Goal: Task Accomplishment & Management: Manage account settings

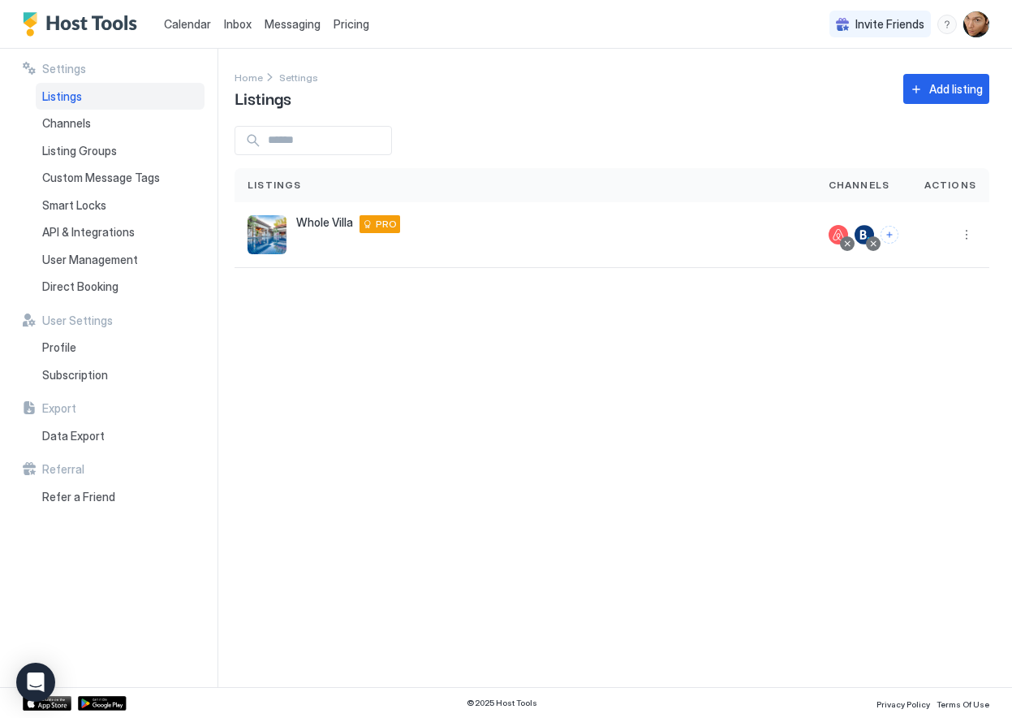
click at [407, 360] on div "Settings Home Settings Listings Add listing Listings Channels Actions Whole Vil…" at bounding box center [624, 368] width 778 height 638
click at [321, 224] on span "Whole Villa" at bounding box center [324, 222] width 57 height 15
click at [270, 231] on img "listing image" at bounding box center [267, 234] width 39 height 39
click at [347, 28] on span "Pricing" at bounding box center [352, 24] width 36 height 15
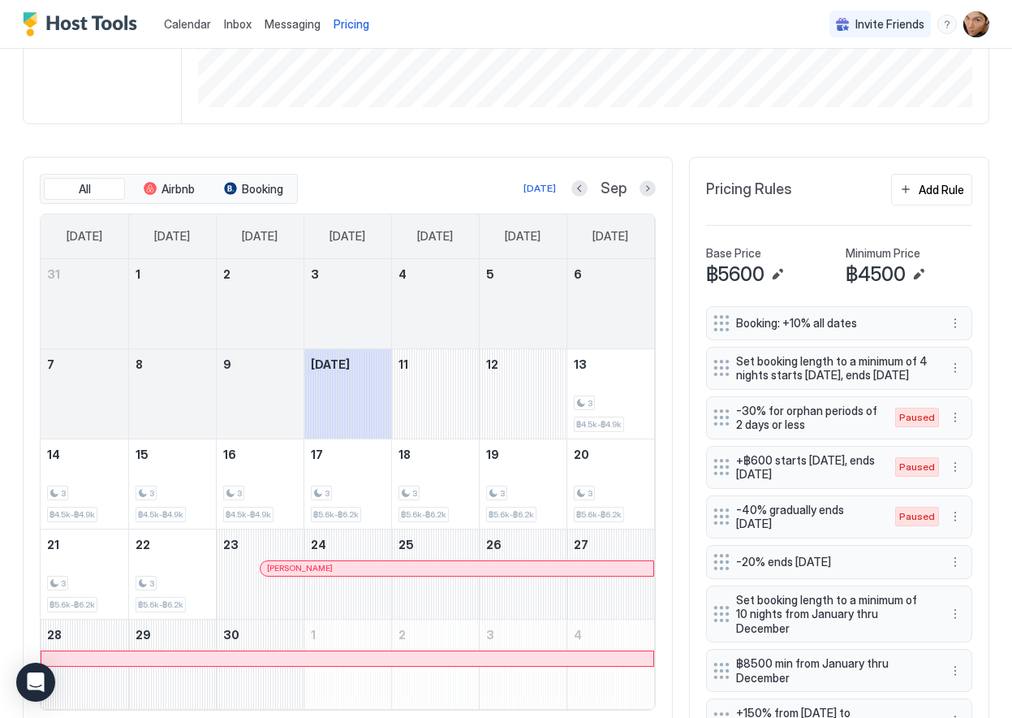
scroll to position [334, 0]
click at [166, 558] on div "3 ฿5.6k-฿6.2k" at bounding box center [173, 575] width 74 height 76
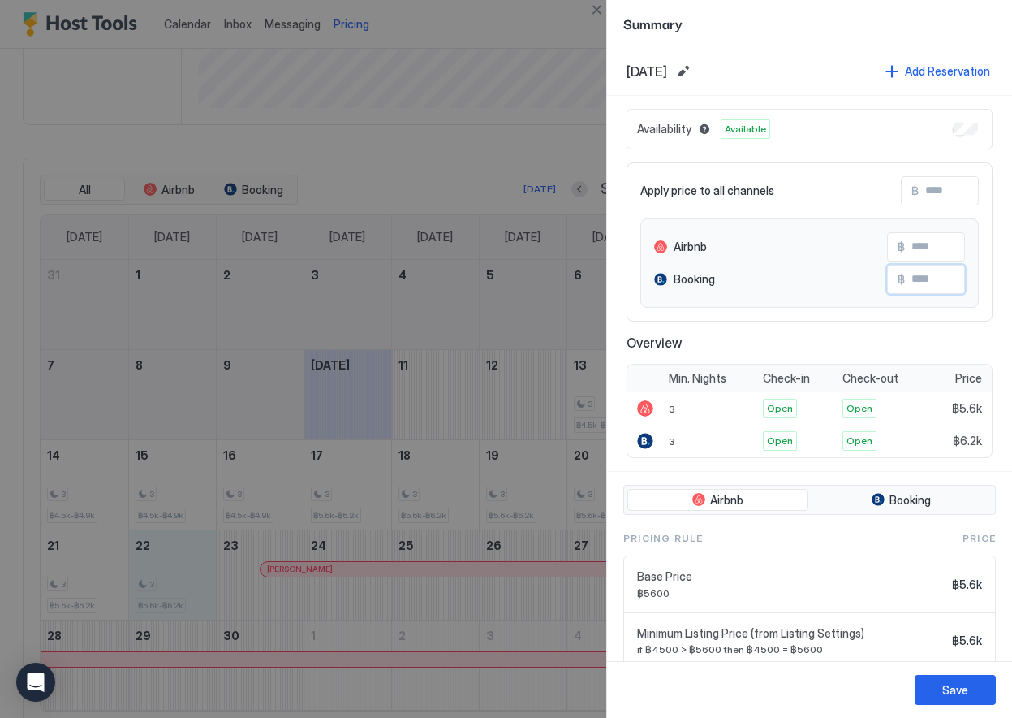
click at [927, 278] on input "Input Field" at bounding box center [970, 279] width 130 height 28
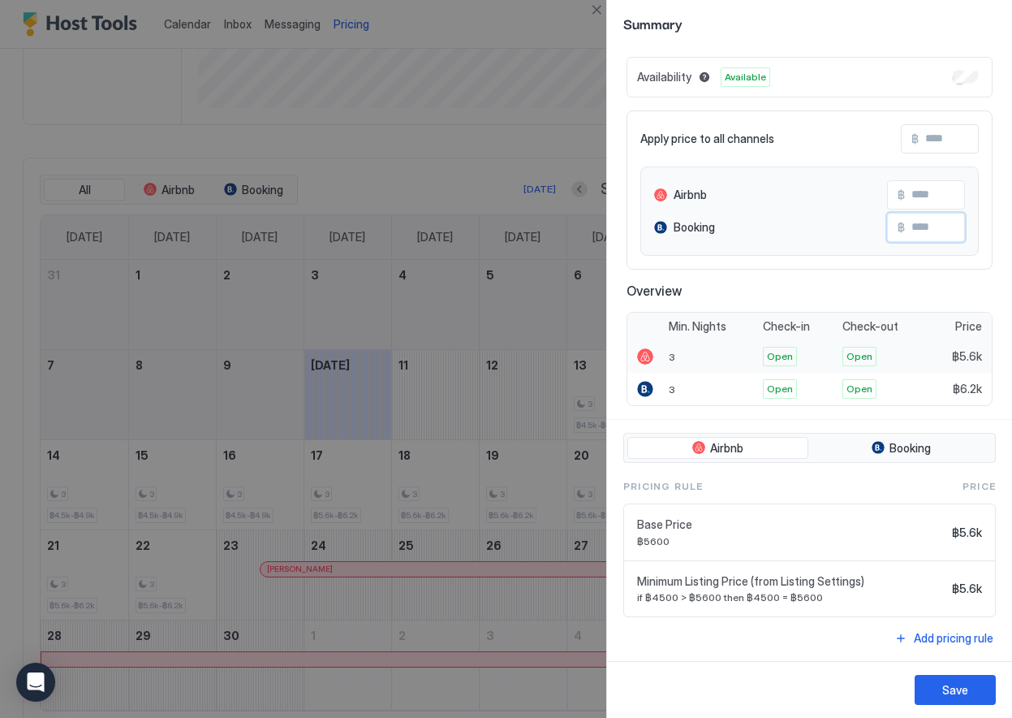
scroll to position [51, 0]
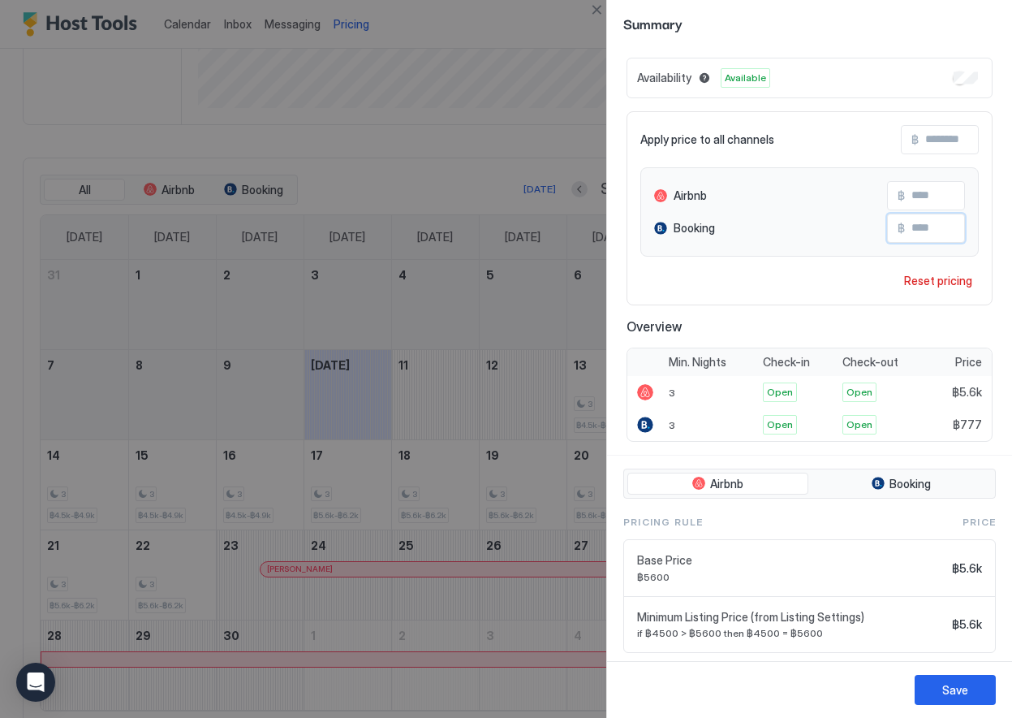
click at [765, 291] on div "Apply price to all channels ฿ Airbnb ฿ Booking ฿ *** Reset pricing" at bounding box center [810, 208] width 366 height 194
click at [935, 230] on input "***" at bounding box center [970, 228] width 130 height 28
type input "****"
click at [813, 270] on div "Apply price to all channels ฿ Airbnb ฿ Booking ฿ **** Reset pricing" at bounding box center [810, 208] width 366 height 194
click at [944, 688] on div "Save" at bounding box center [955, 689] width 26 height 17
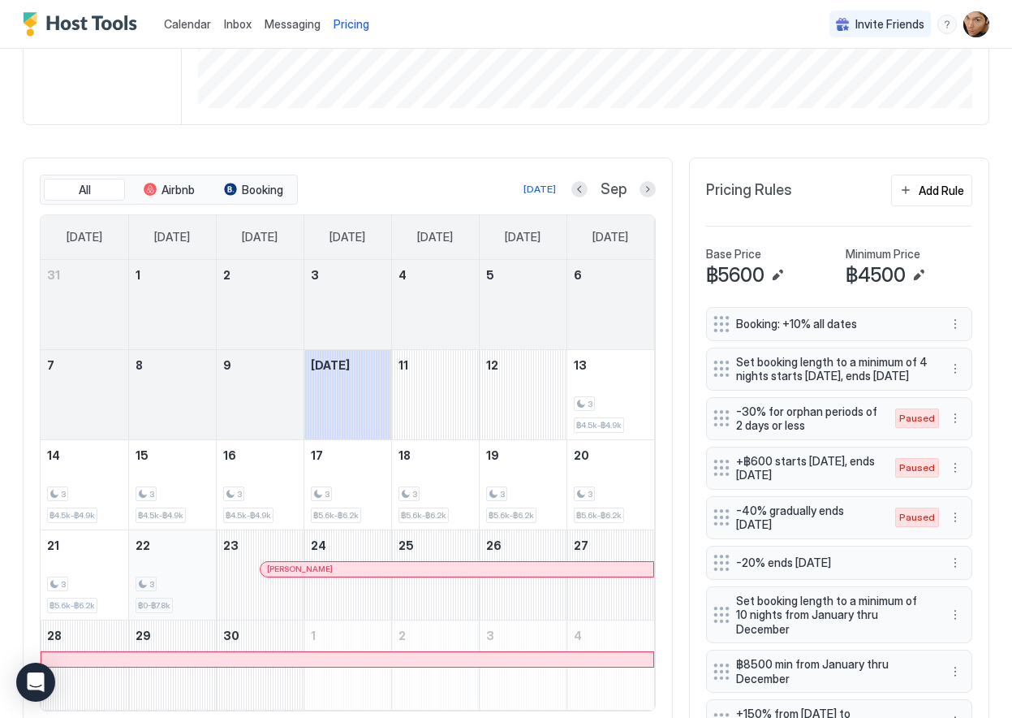
click at [181, 583] on div "3" at bounding box center [173, 583] width 74 height 15
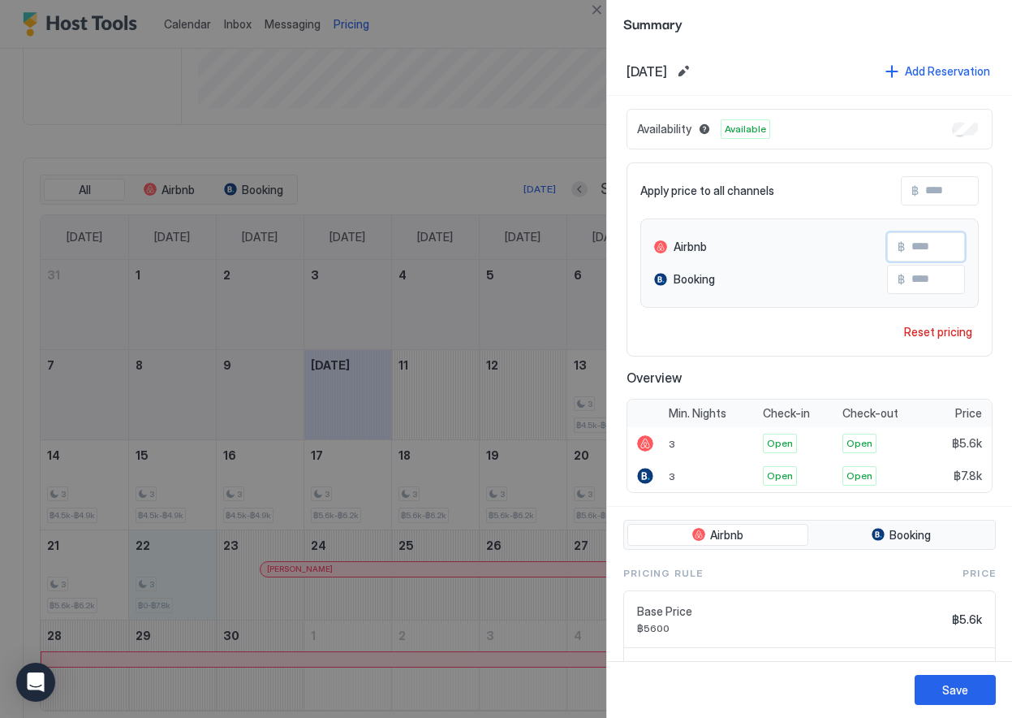
click at [938, 241] on input "Input Field" at bounding box center [970, 247] width 130 height 28
type input "****"
click at [947, 685] on div "Save" at bounding box center [955, 689] width 26 height 17
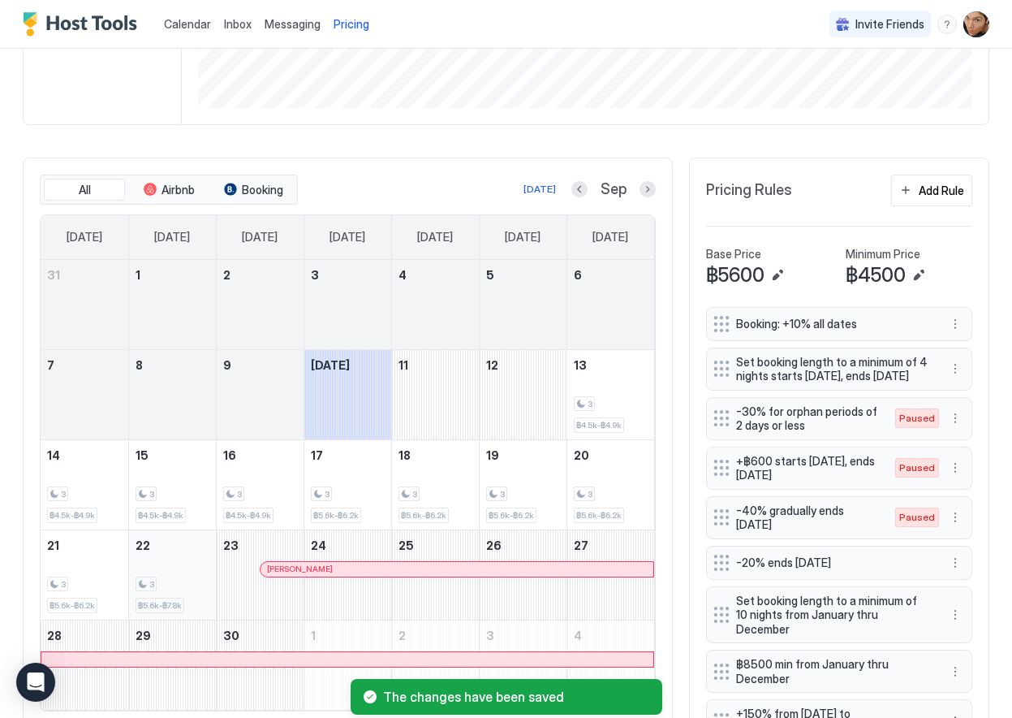
click at [178, 570] on div "3 ฿5.6k-฿7.8k" at bounding box center [173, 575] width 74 height 76
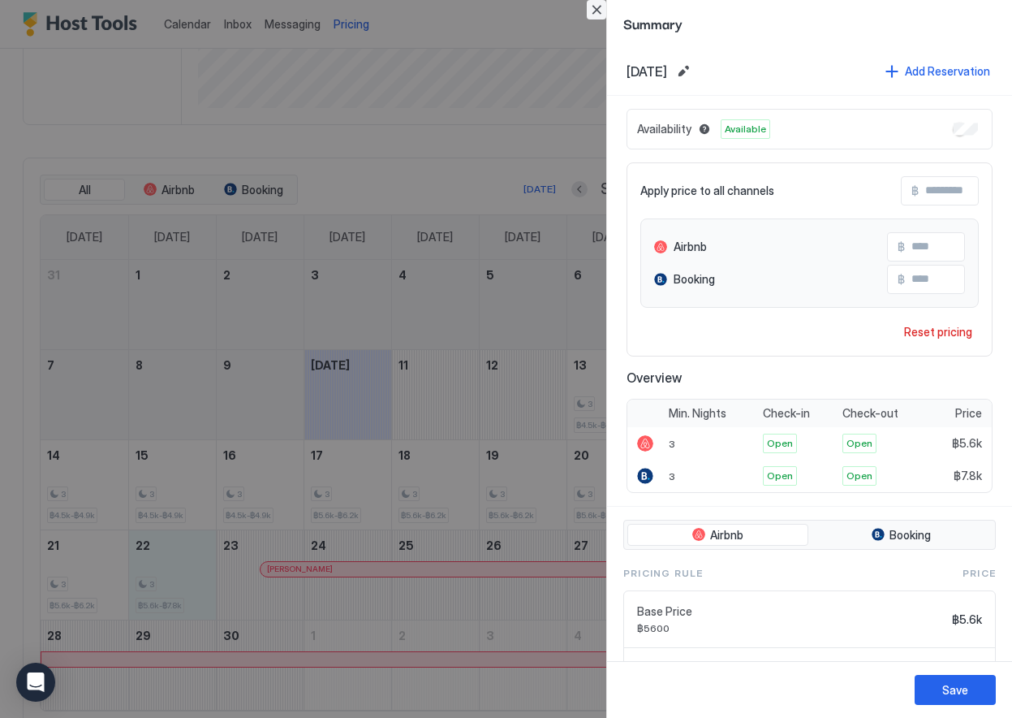
click at [598, 12] on button "Close" at bounding box center [596, 9] width 19 height 19
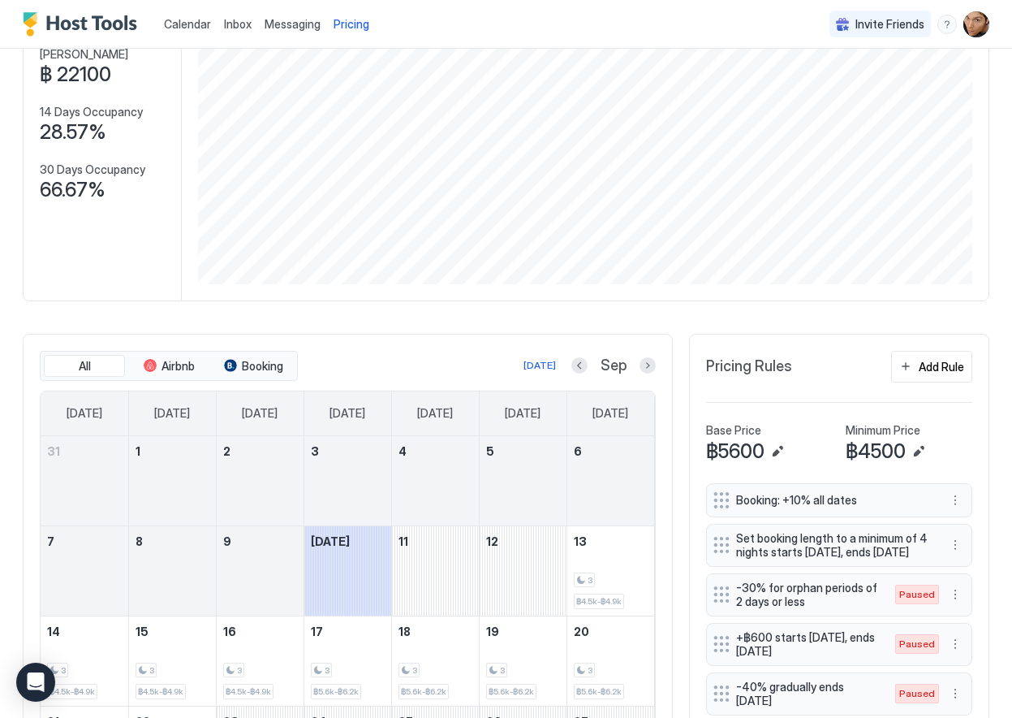
scroll to position [146, 0]
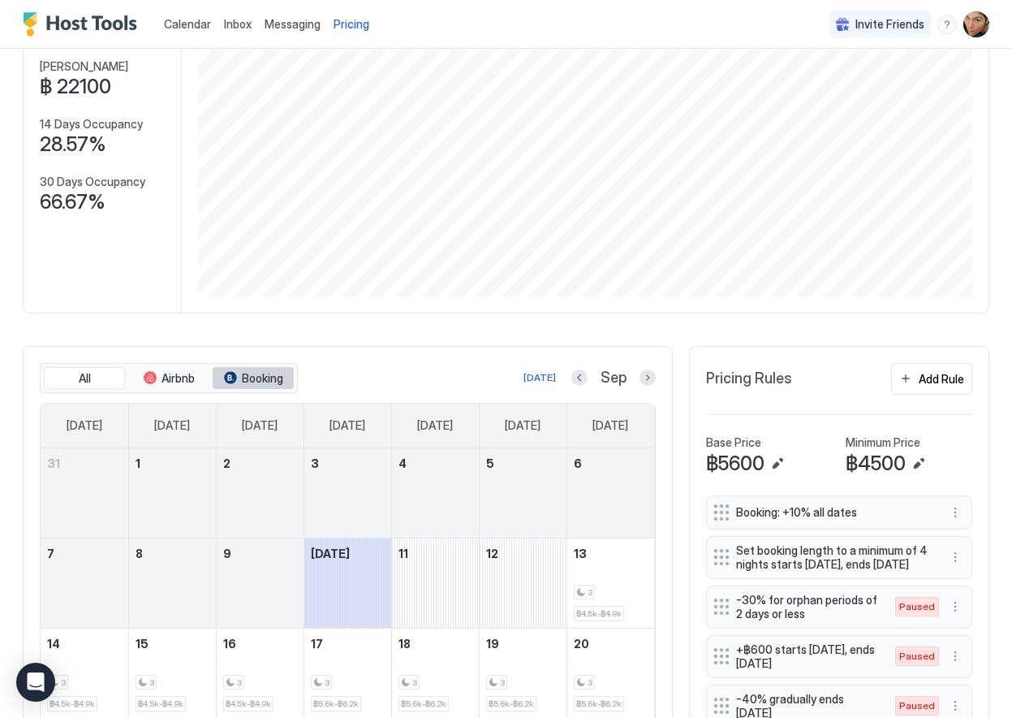
click at [246, 380] on span "Booking" at bounding box center [262, 378] width 41 height 15
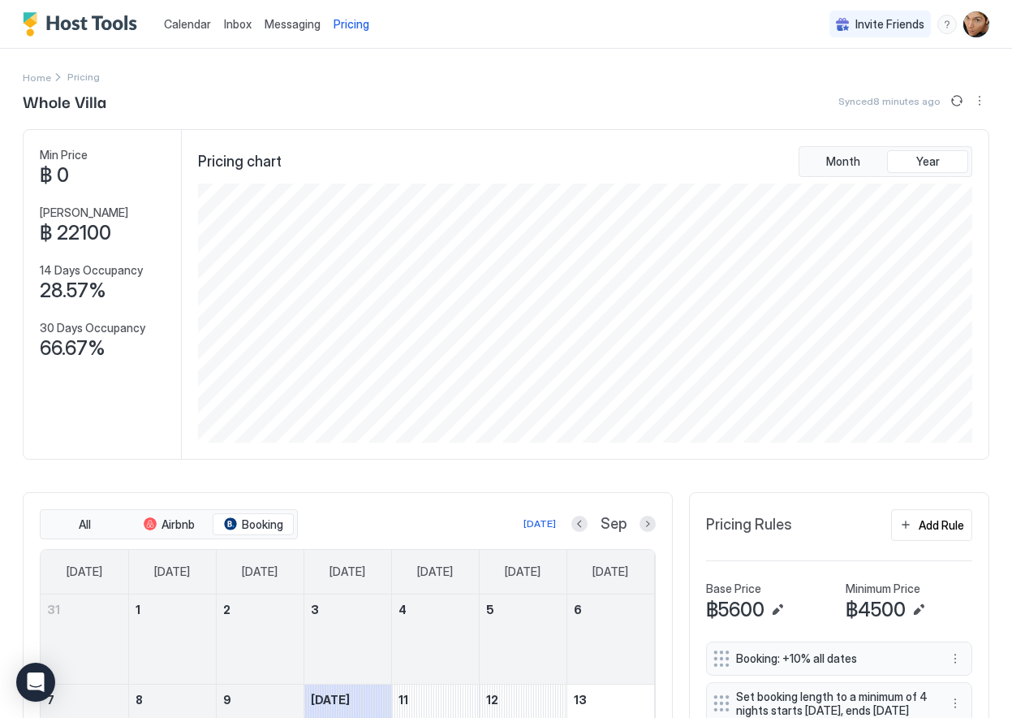
scroll to position [259, 778]
click at [843, 158] on span "Month" at bounding box center [843, 161] width 34 height 15
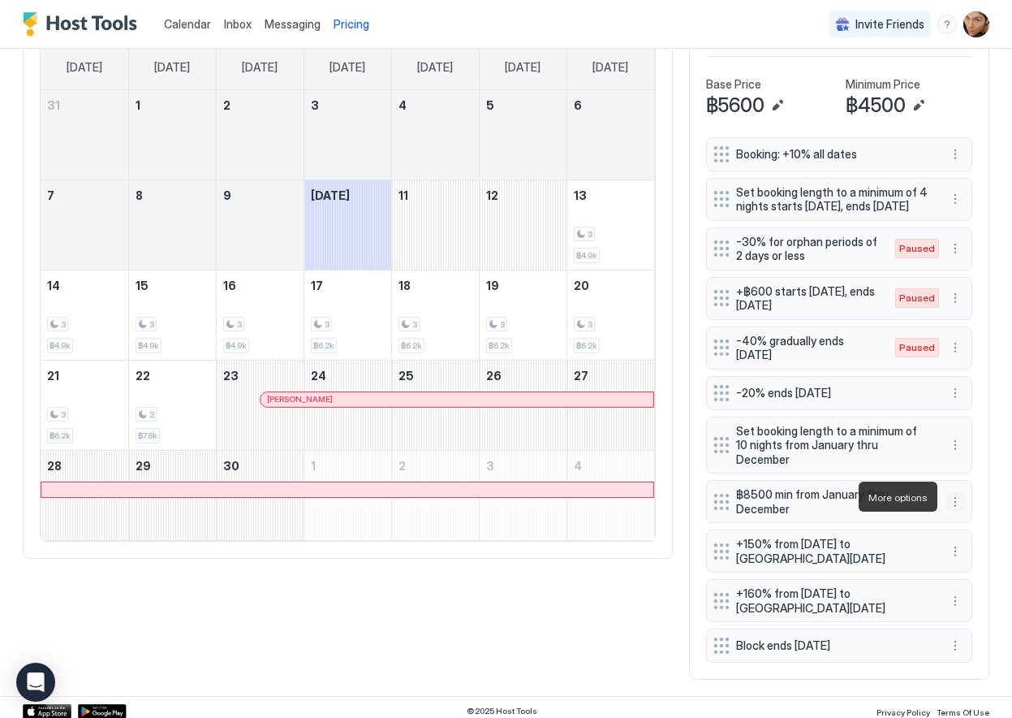
click at [955, 494] on button "More options" at bounding box center [955, 501] width 19 height 19
click at [980, 521] on span "Edit" at bounding box center [980, 519] width 18 height 12
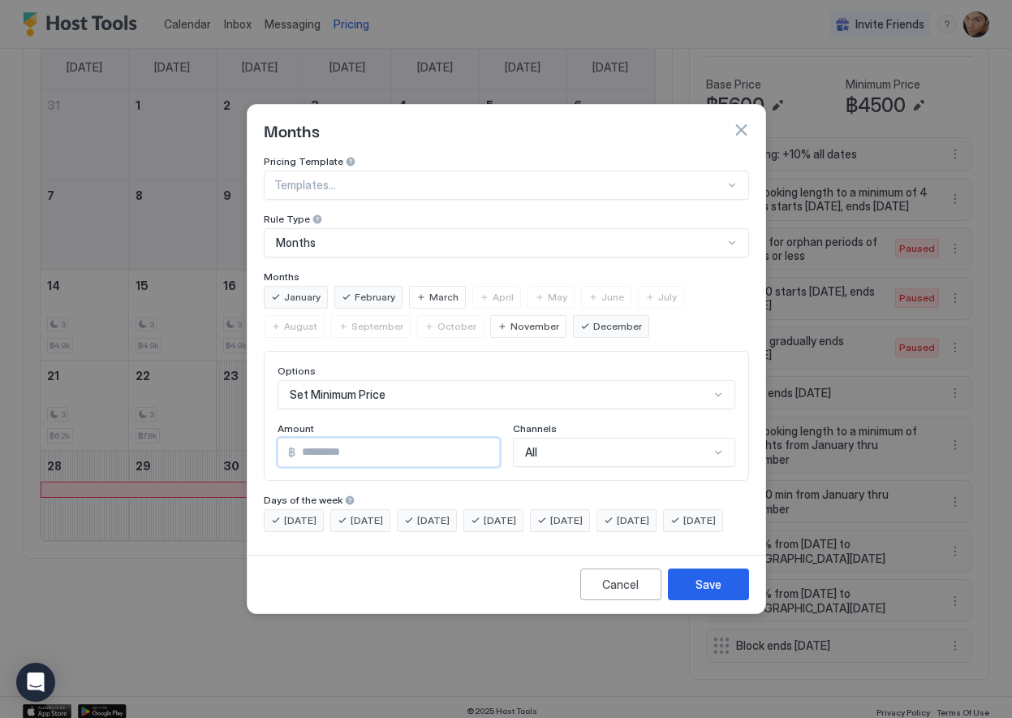
drag, startPoint x: 313, startPoint y: 438, endPoint x: 293, endPoint y: 438, distance: 20.3
click at [293, 438] on div "฿ ****" at bounding box center [389, 452] width 222 height 29
type input "*"
type input "****"
click at [717, 593] on div "Save" at bounding box center [709, 584] width 26 height 17
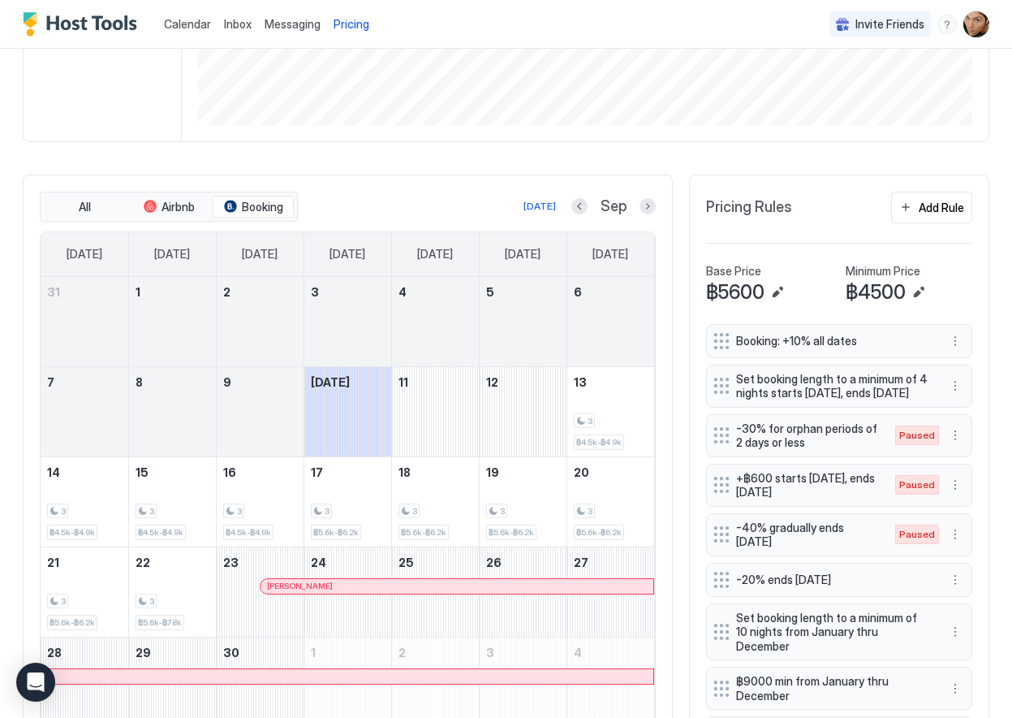
scroll to position [316, 0]
click at [934, 210] on div "Add Rule" at bounding box center [941, 209] width 45 height 17
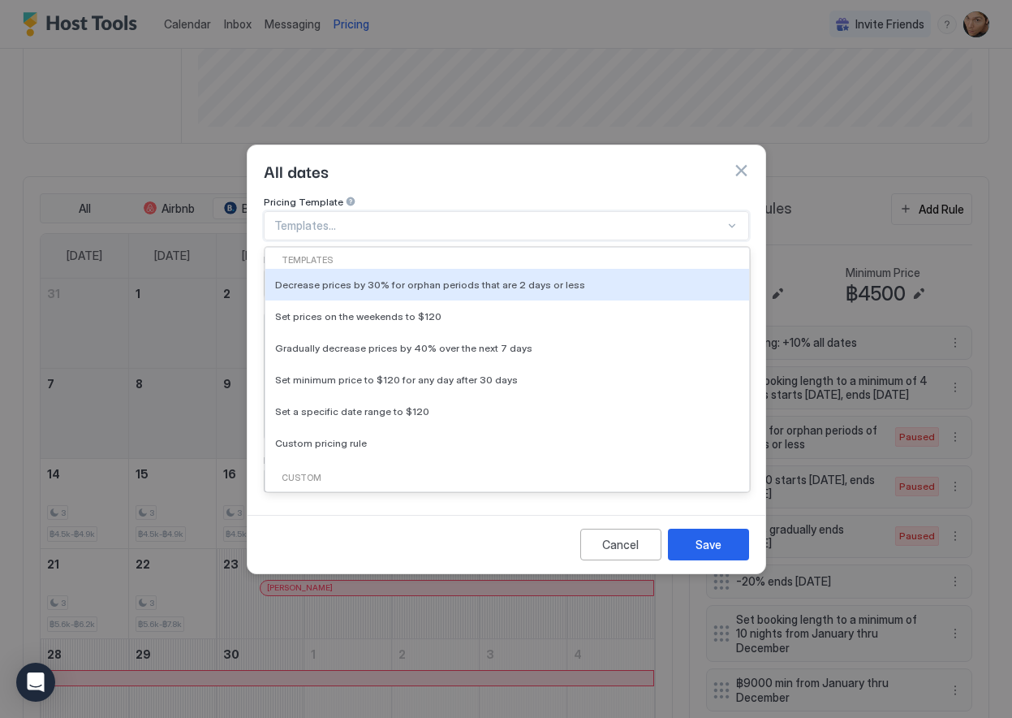
click at [330, 218] on div at bounding box center [499, 225] width 451 height 15
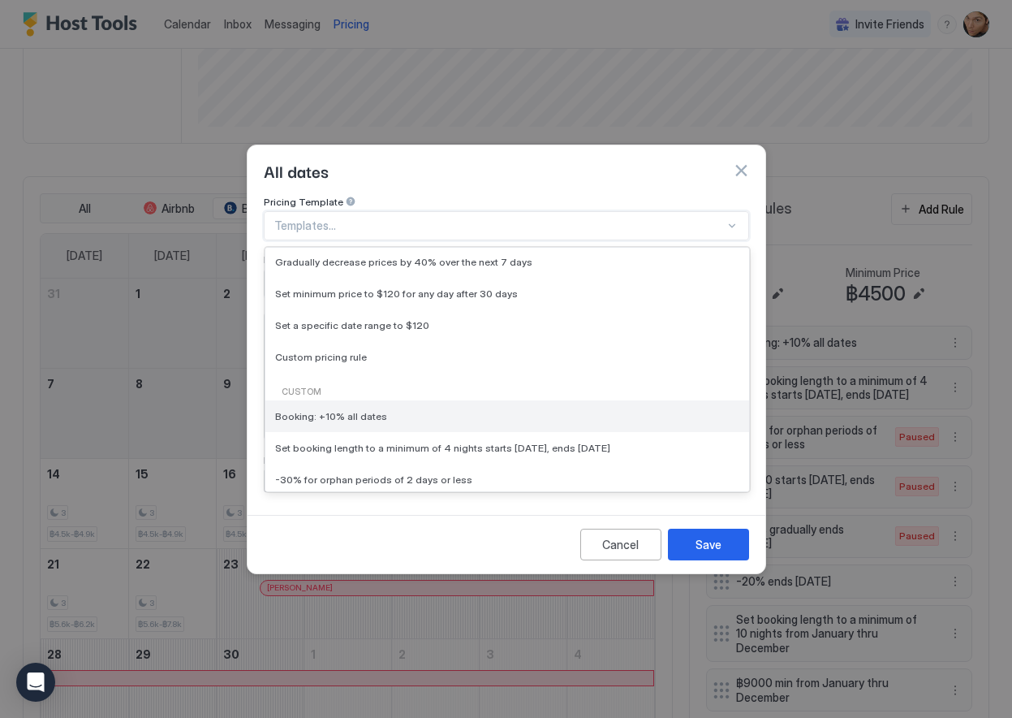
scroll to position [84, 0]
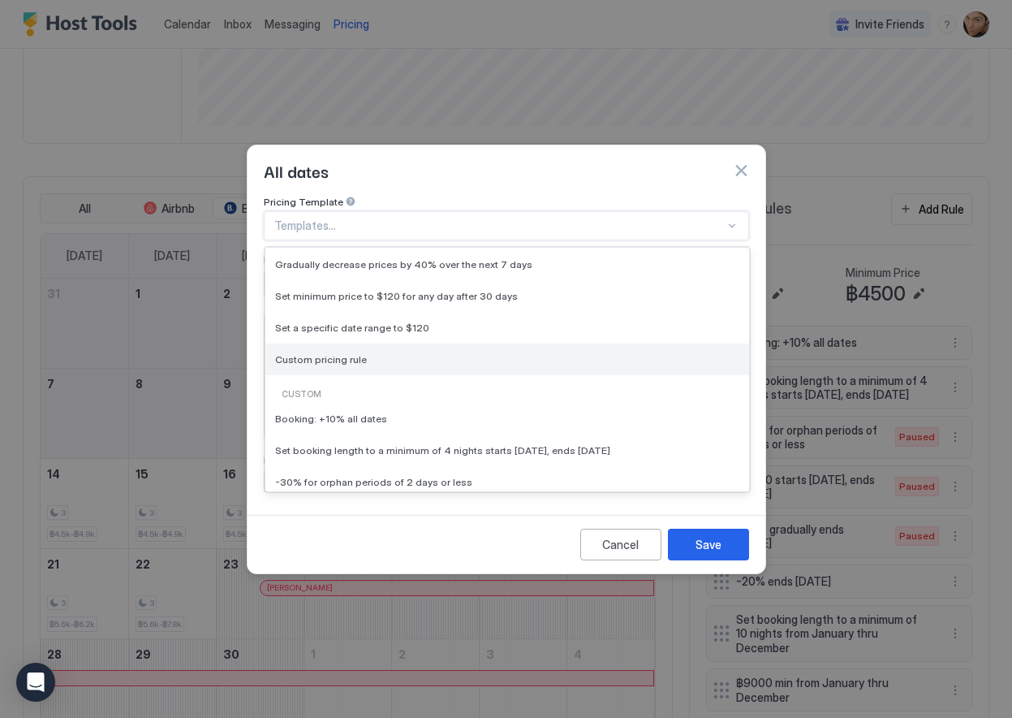
click at [330, 353] on span "Custom pricing rule" at bounding box center [321, 359] width 92 height 12
type input "***"
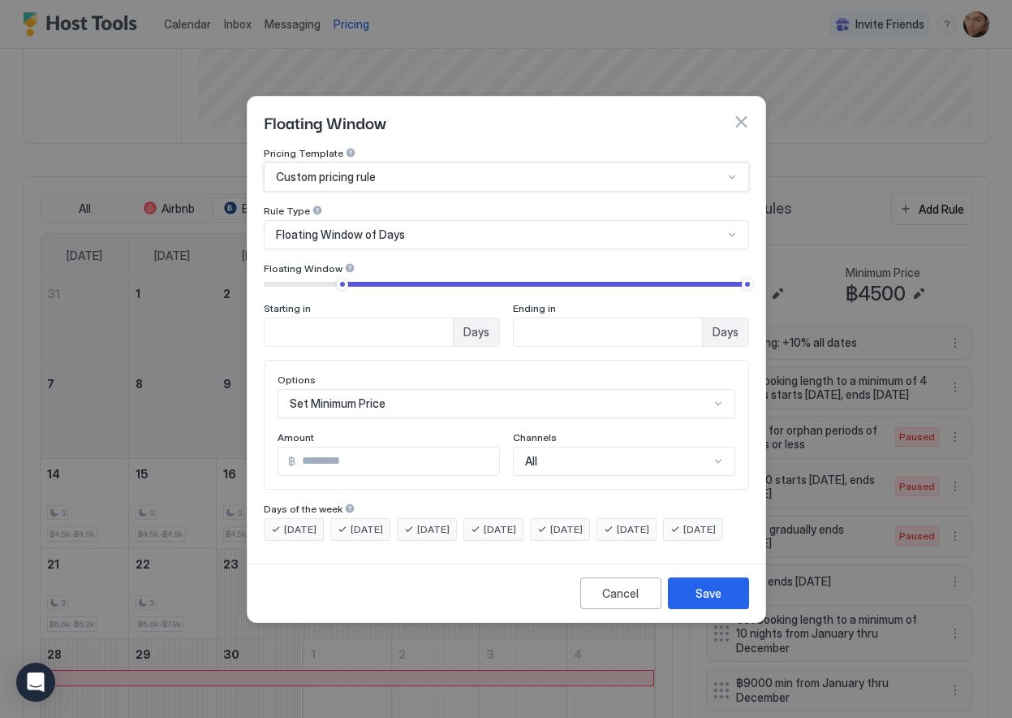
click at [383, 227] on span "Floating Window of Days" at bounding box center [340, 234] width 129 height 15
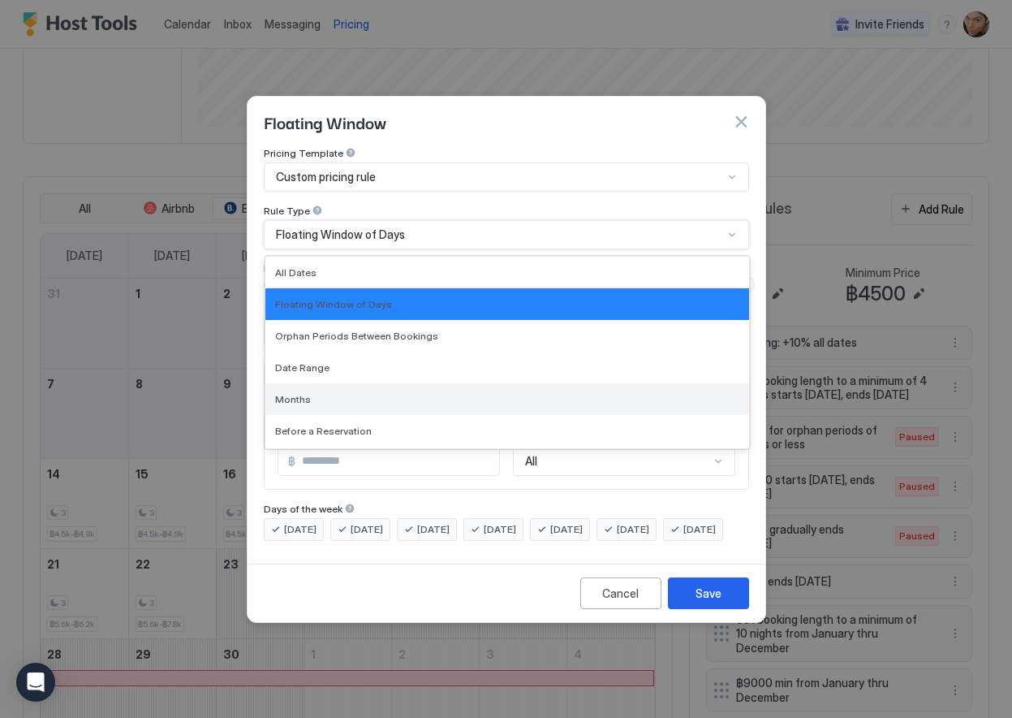
scroll to position [0, 0]
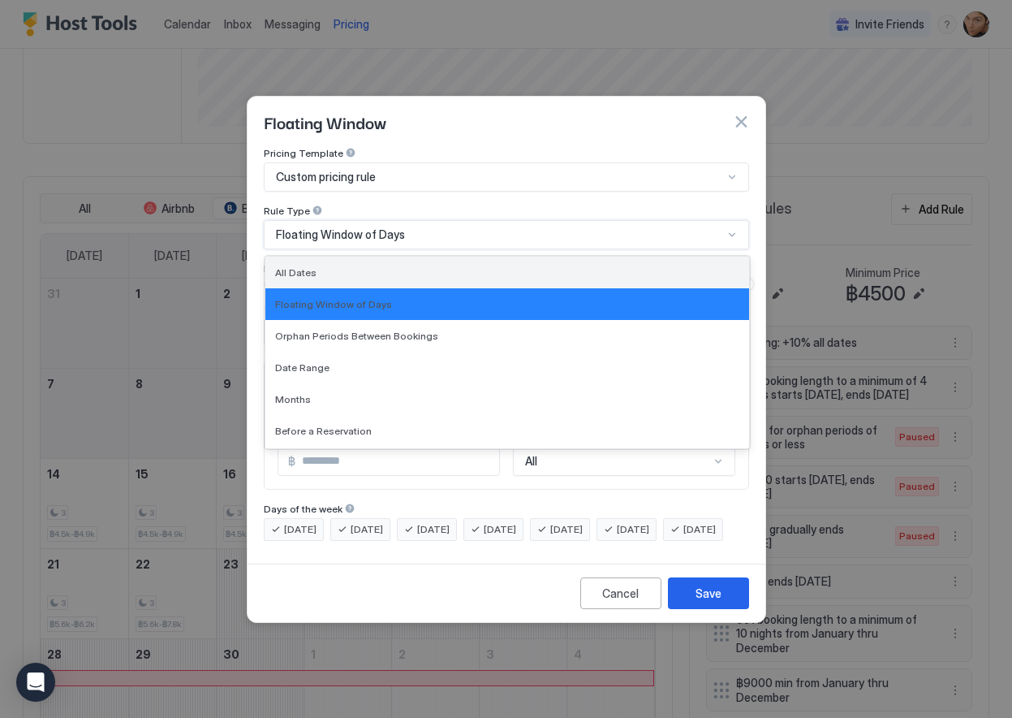
click at [356, 266] on div "All Dates" at bounding box center [507, 273] width 484 height 32
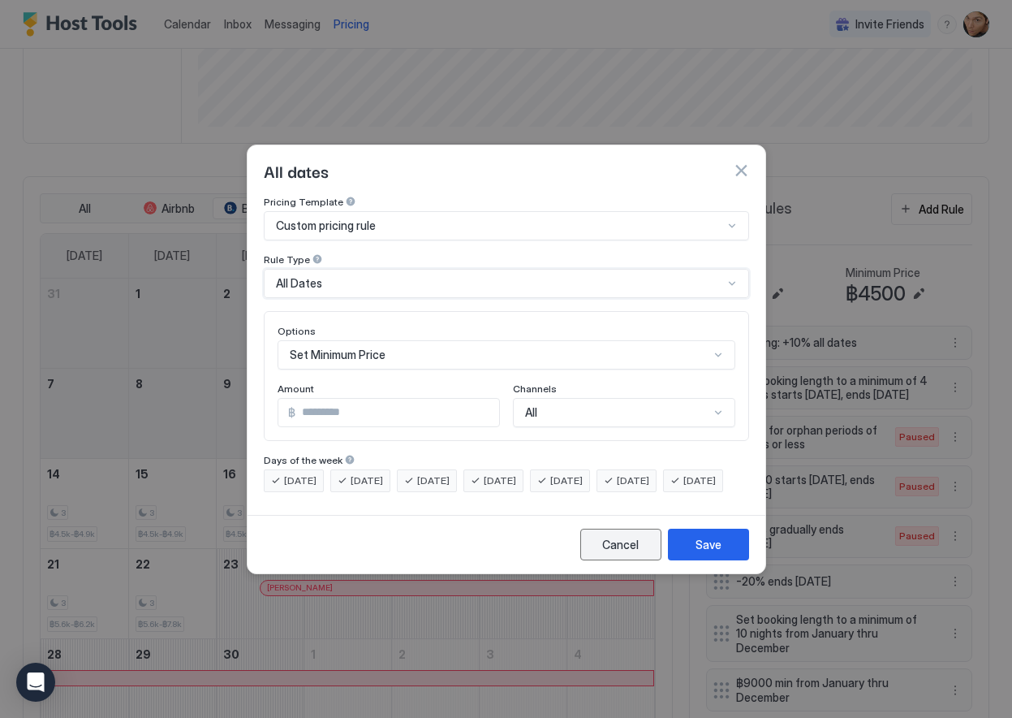
click at [609, 553] on div "Cancel" at bounding box center [620, 544] width 37 height 17
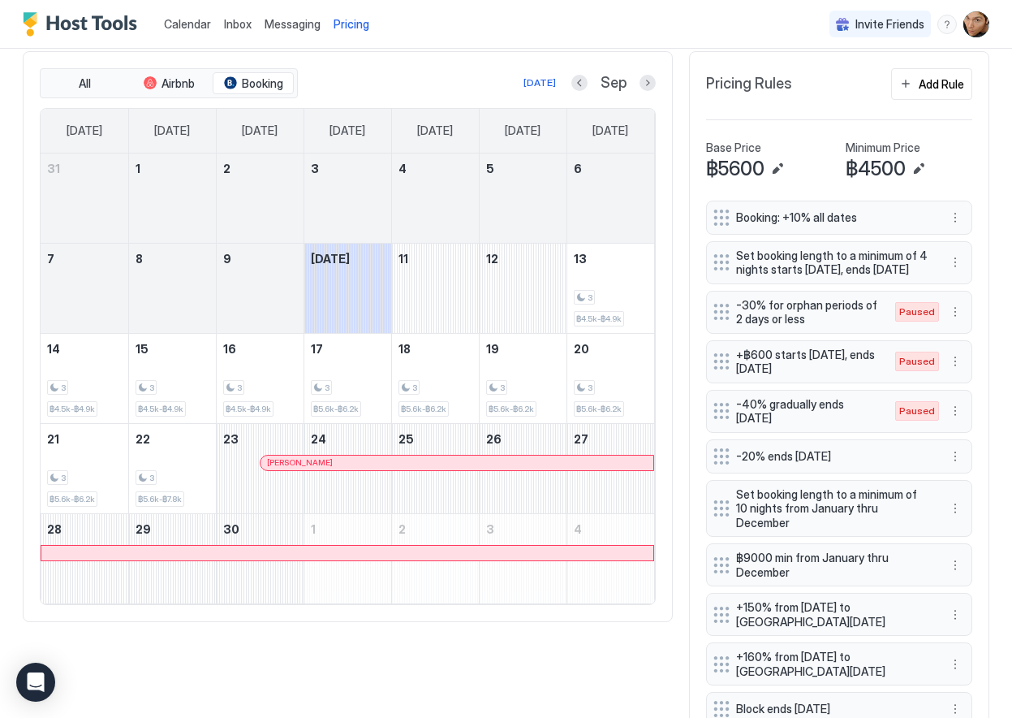
scroll to position [411, 0]
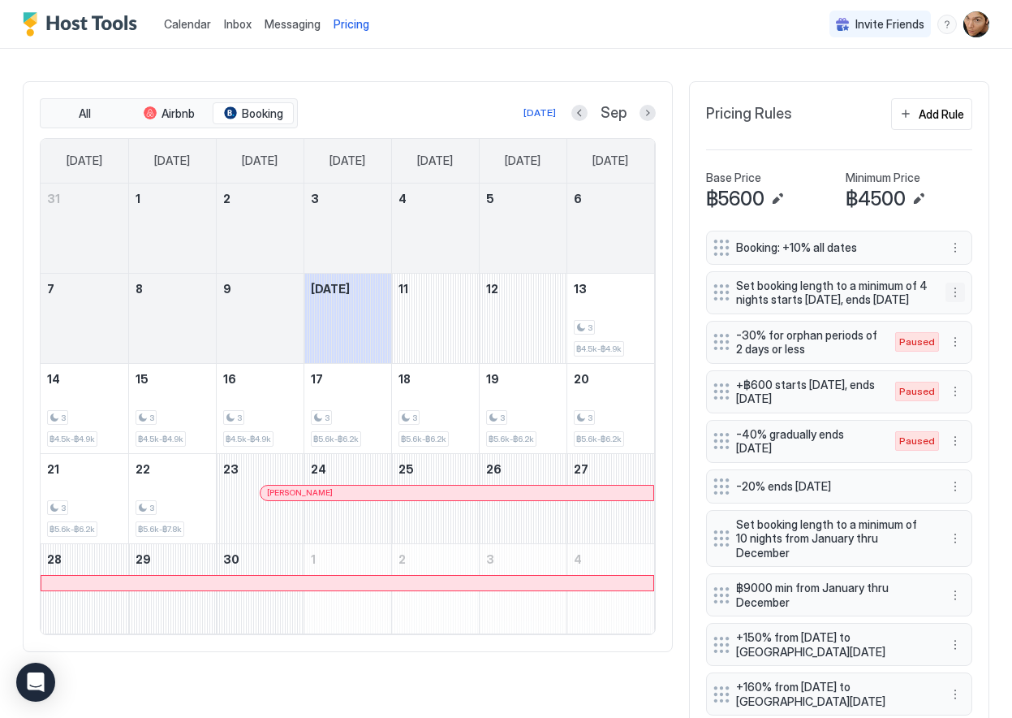
click at [955, 300] on button "More options" at bounding box center [955, 291] width 19 height 19
click at [984, 320] on span "Edit" at bounding box center [980, 321] width 18 height 12
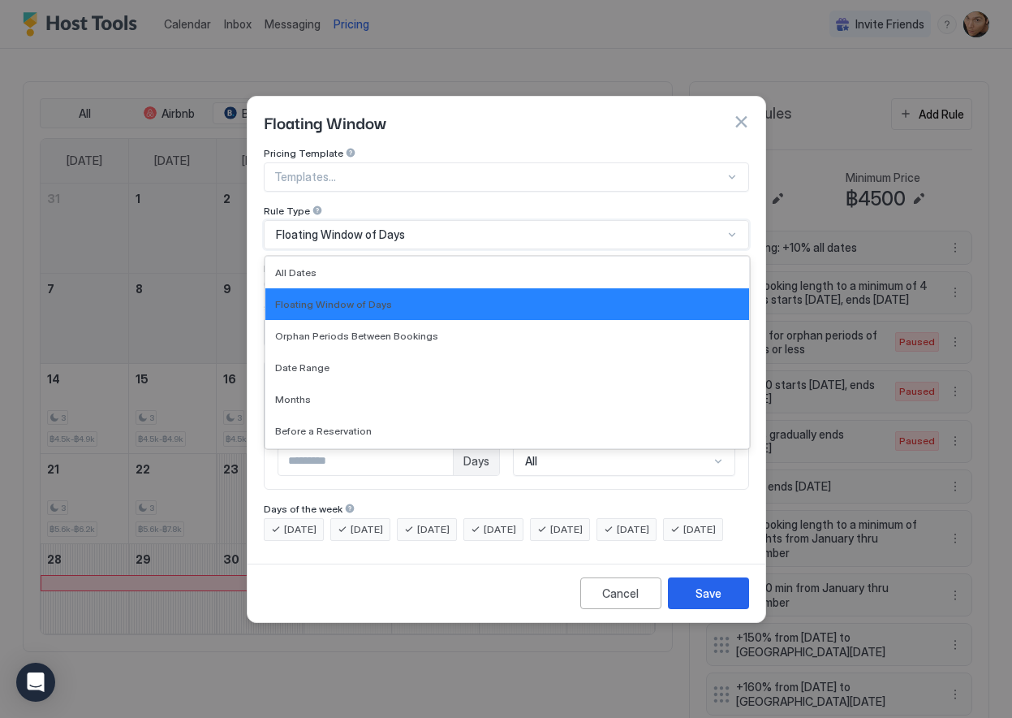
click at [363, 227] on span "Floating Window of Days" at bounding box center [340, 234] width 129 height 15
click at [332, 266] on div "All Dates" at bounding box center [507, 272] width 464 height 12
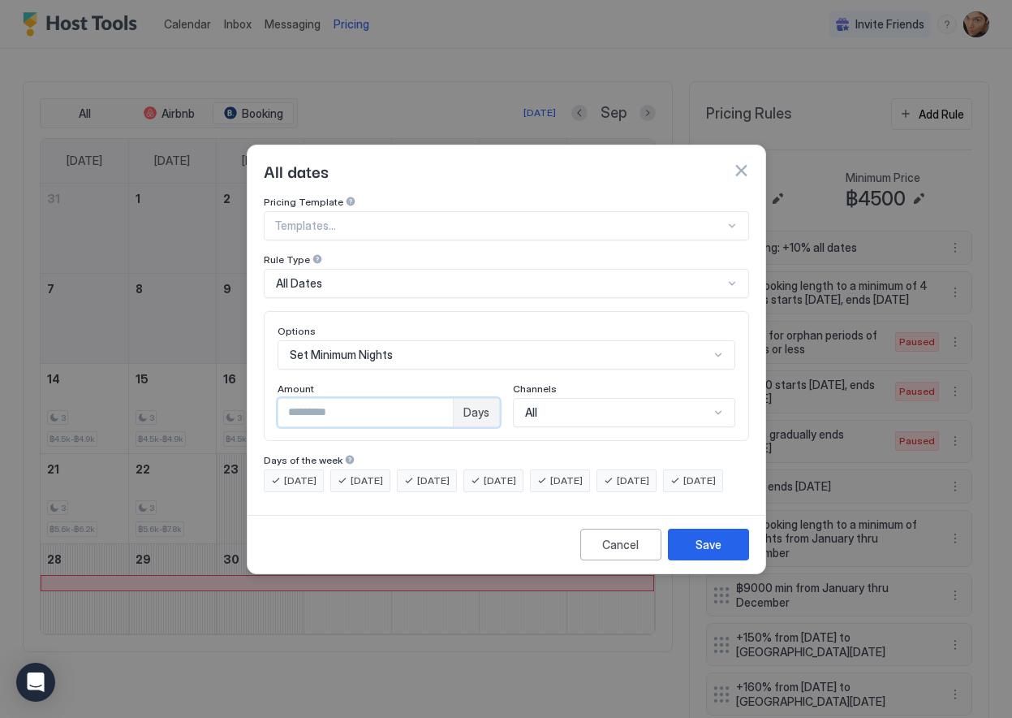
drag, startPoint x: 302, startPoint y: 399, endPoint x: 281, endPoint y: 398, distance: 21.1
click at [281, 399] on input "*" at bounding box center [365, 413] width 175 height 28
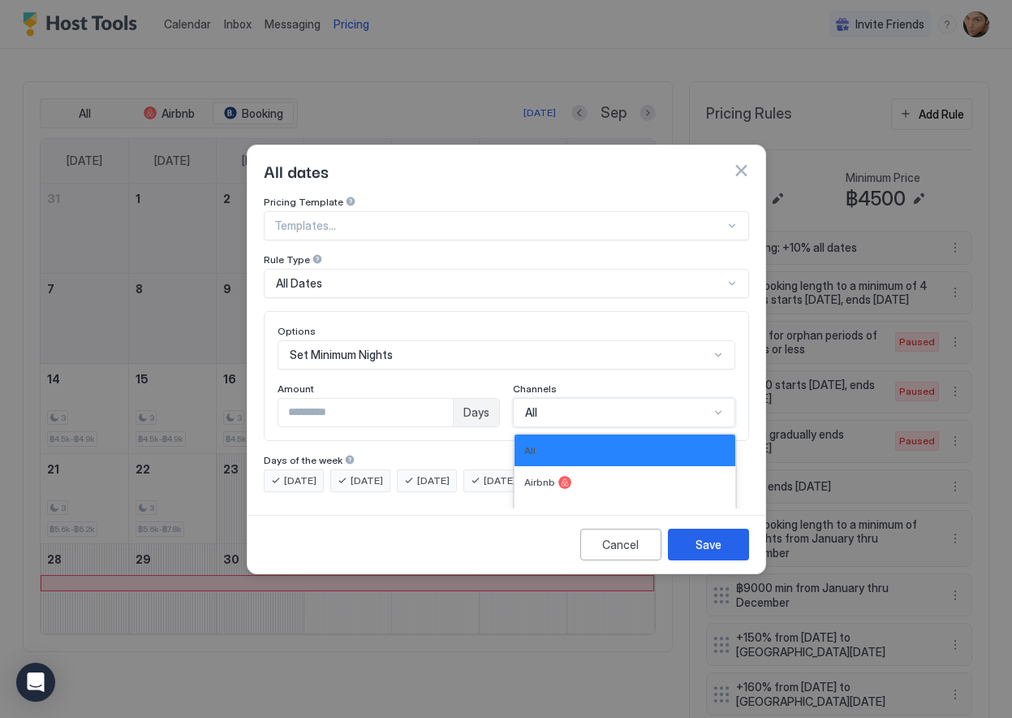
click at [577, 398] on div "All, 1 of 4. 4 results available. Use Up and Down to choose options, press Ente…" at bounding box center [624, 412] width 222 height 29
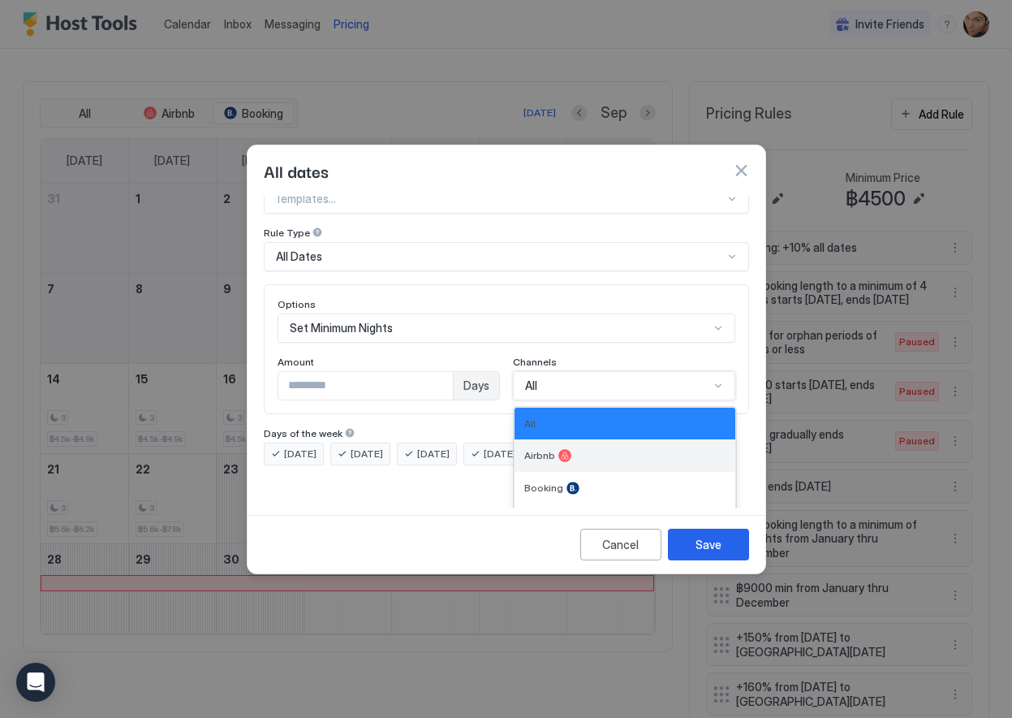
click at [545, 449] on span "Airbnb" at bounding box center [539, 455] width 31 height 12
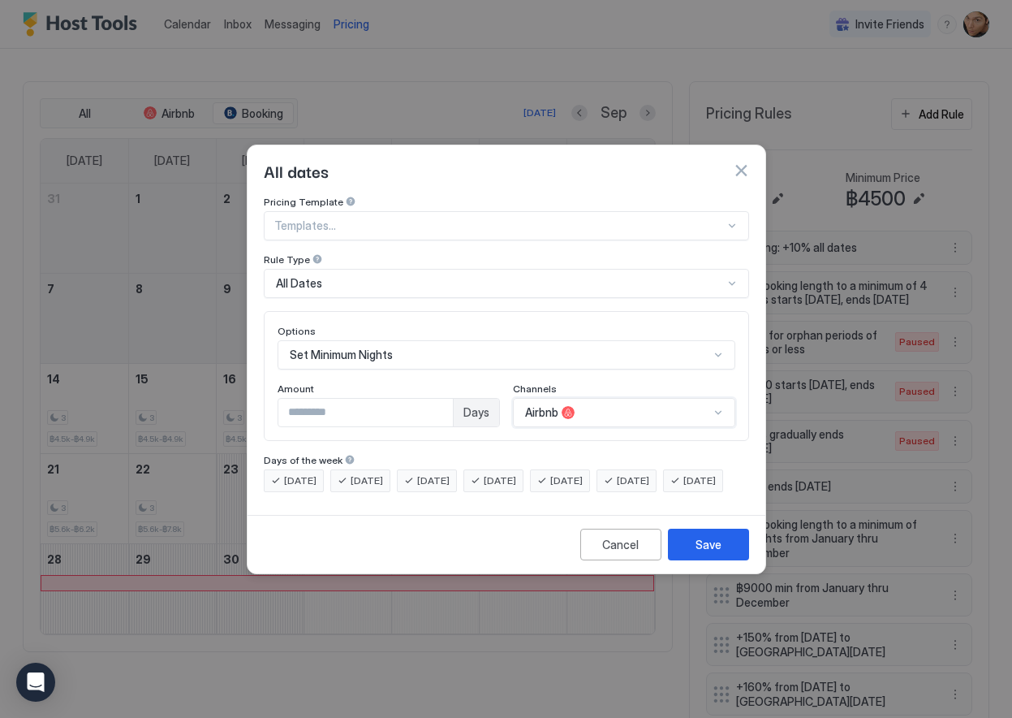
scroll to position [0, 0]
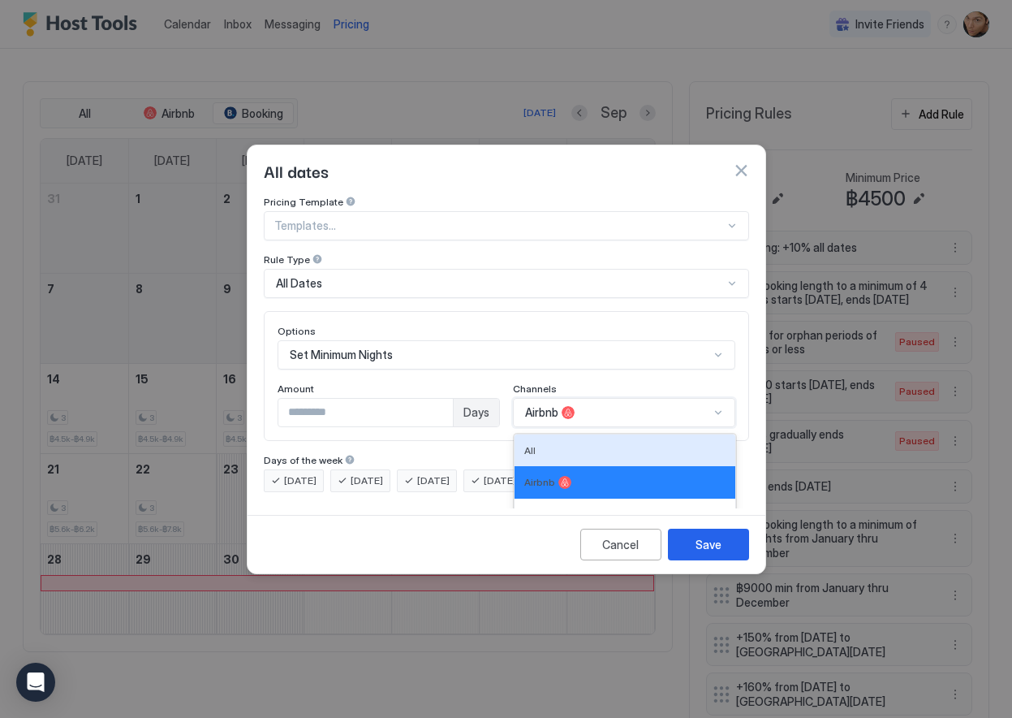
click at [552, 399] on div "option Airbnb, selected. All, 1 of 4. 4 results available. Use Up and Down to c…" at bounding box center [624, 412] width 222 height 29
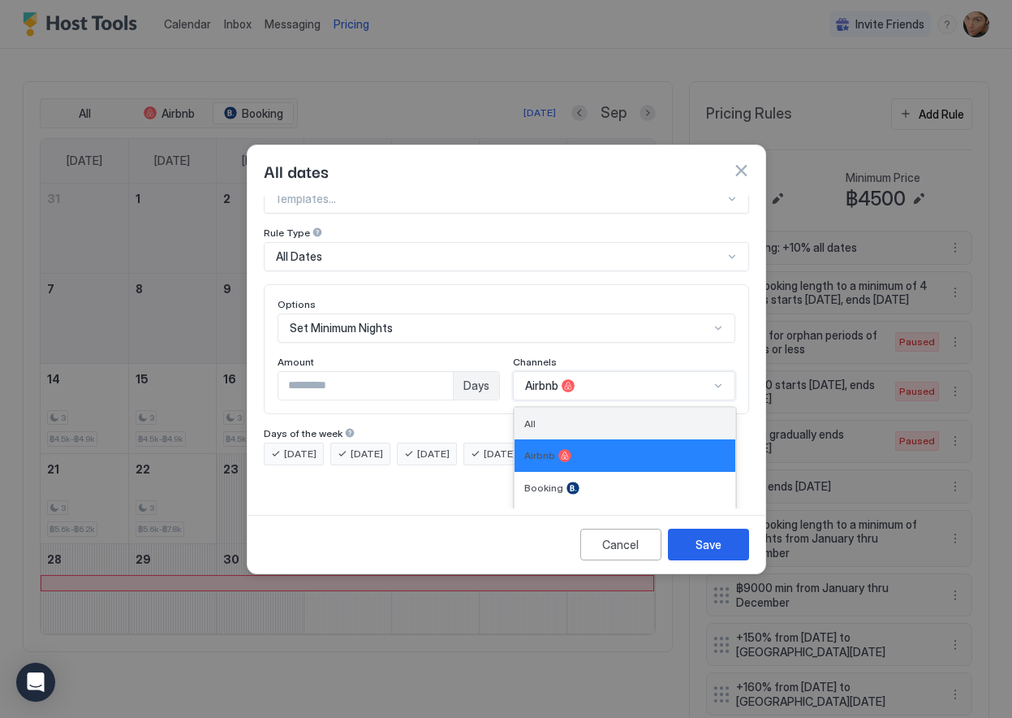
click at [542, 417] on div "All" at bounding box center [624, 423] width 201 height 12
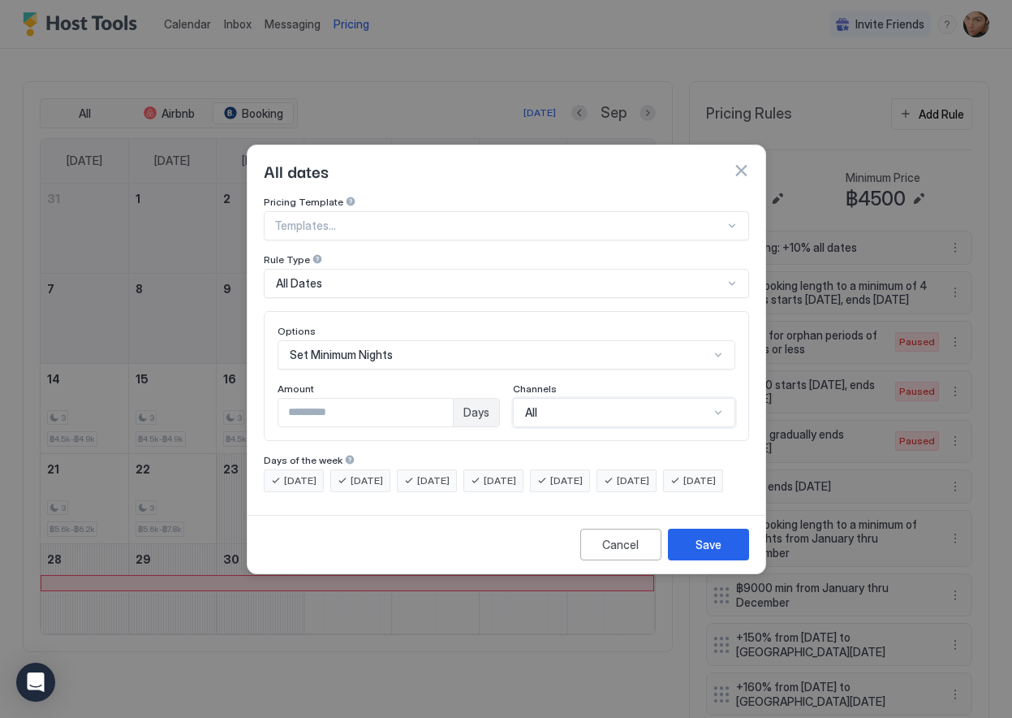
type input "*"
click at [446, 399] on input "*" at bounding box center [365, 413] width 175 height 28
click at [428, 427] on div "Pricing Template Templates... Rule Type All Dates Options Set Minimum Nights Am…" at bounding box center [506, 344] width 485 height 296
click at [705, 553] on div "Save" at bounding box center [709, 544] width 26 height 17
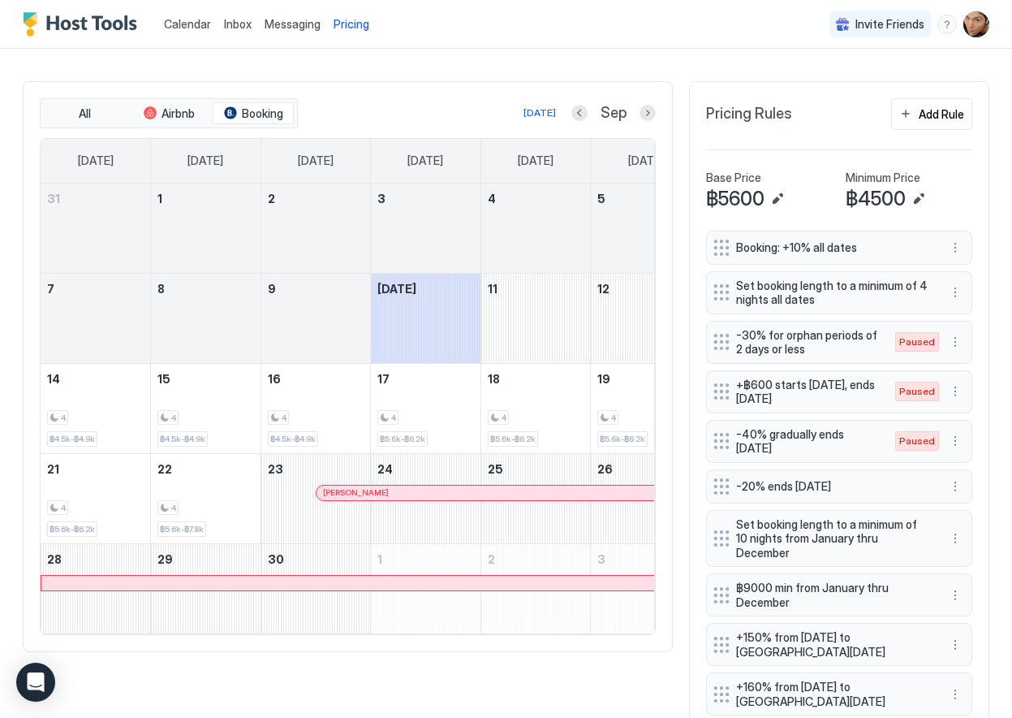
scroll to position [259, 778]
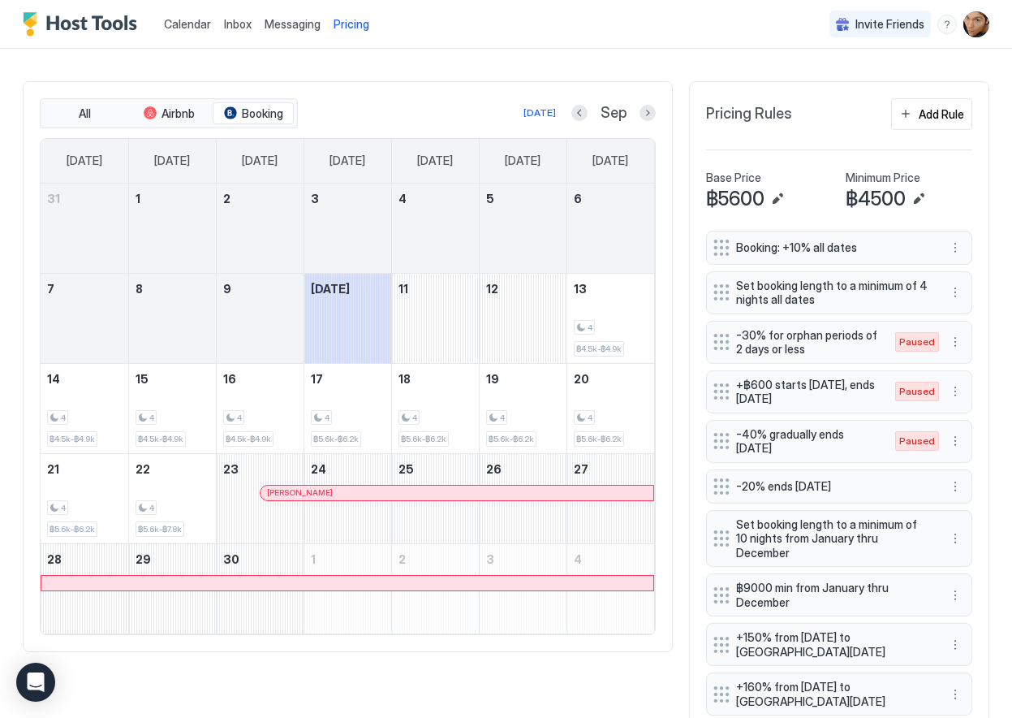
click at [188, 26] on span "Calendar" at bounding box center [187, 24] width 47 height 14
